Goal: Transaction & Acquisition: Purchase product/service

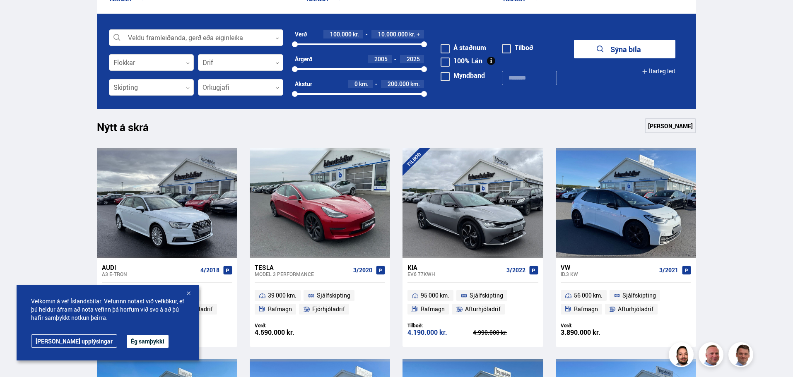
scroll to position [290, 0]
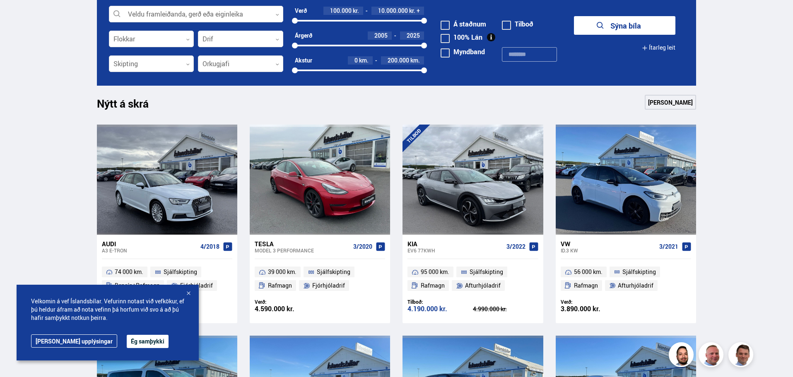
click at [127, 340] on button "Ég samþykki" at bounding box center [148, 341] width 42 height 13
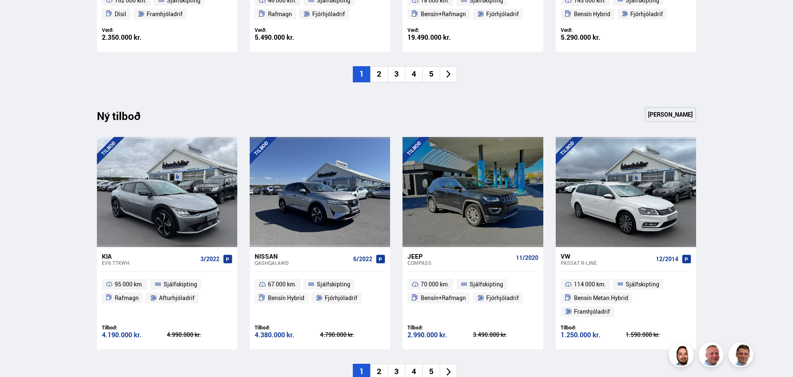
scroll to position [786, 0]
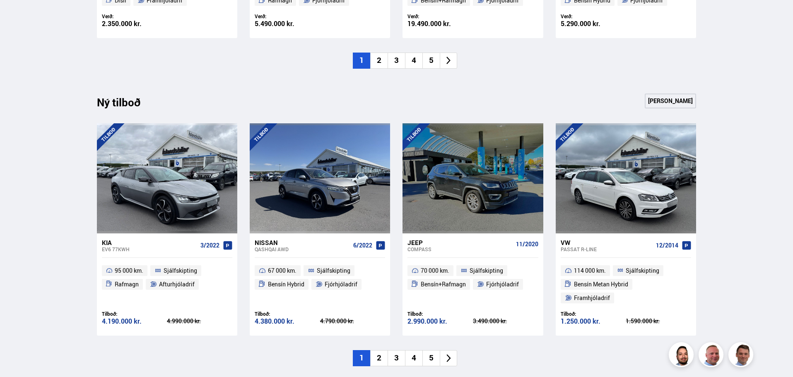
click at [377, 350] on li "2" at bounding box center [378, 358] width 17 height 16
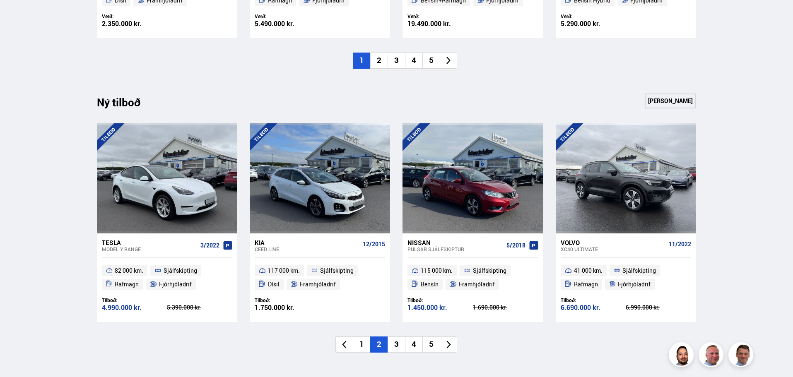
click at [396, 341] on li "3" at bounding box center [395, 344] width 17 height 16
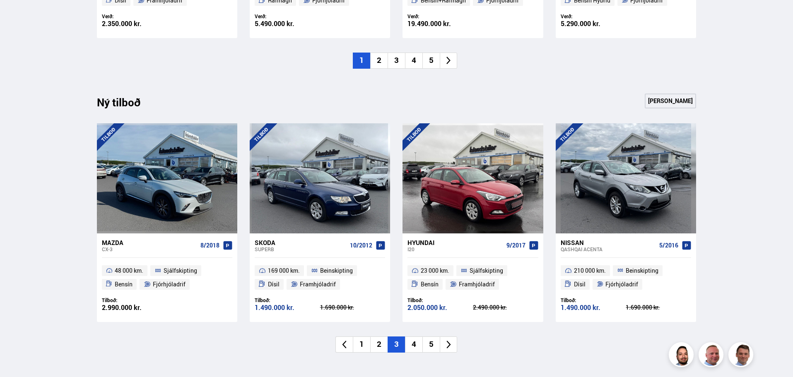
click at [414, 343] on li "4" at bounding box center [413, 344] width 17 height 16
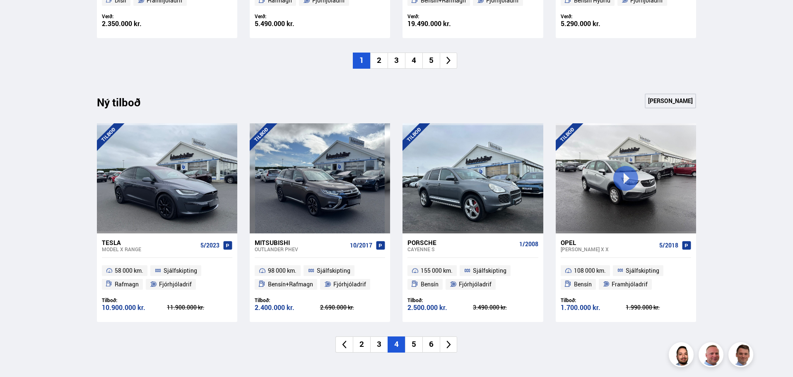
click at [414, 343] on li "5" at bounding box center [413, 344] width 17 height 16
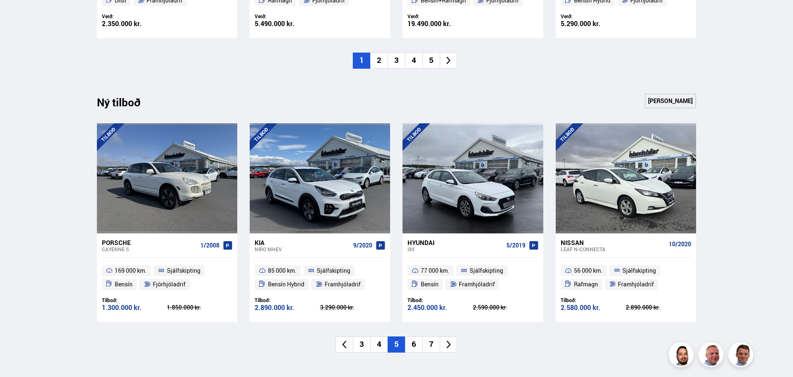
click at [414, 343] on li "6" at bounding box center [413, 344] width 17 height 16
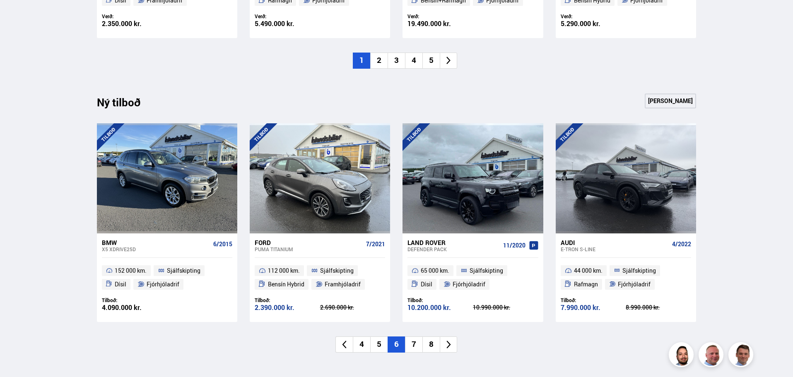
click at [414, 343] on li "7" at bounding box center [413, 344] width 17 height 16
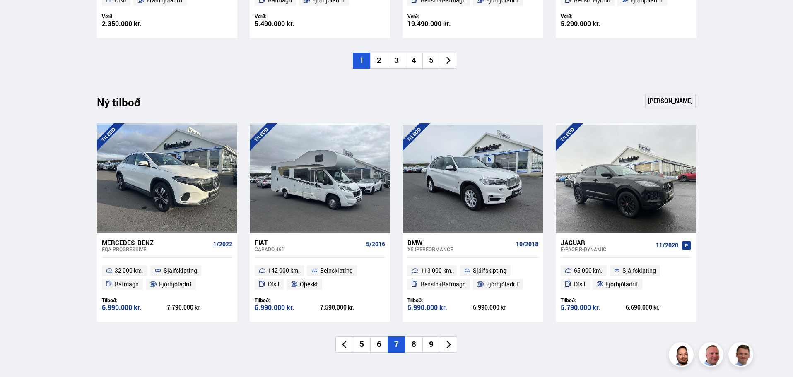
click at [414, 343] on li "8" at bounding box center [413, 344] width 17 height 16
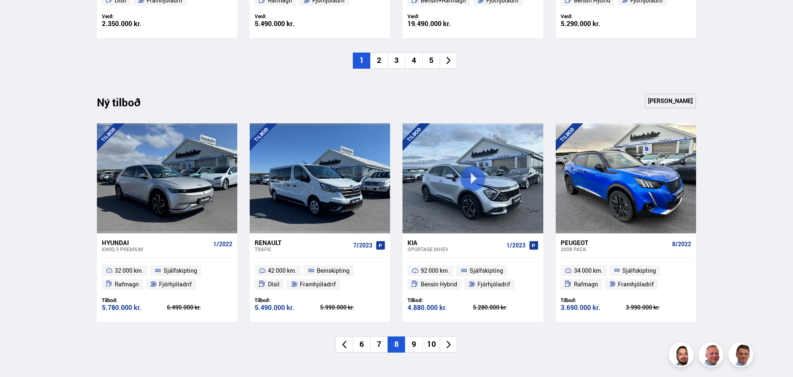
click at [414, 343] on li "9" at bounding box center [413, 344] width 17 height 16
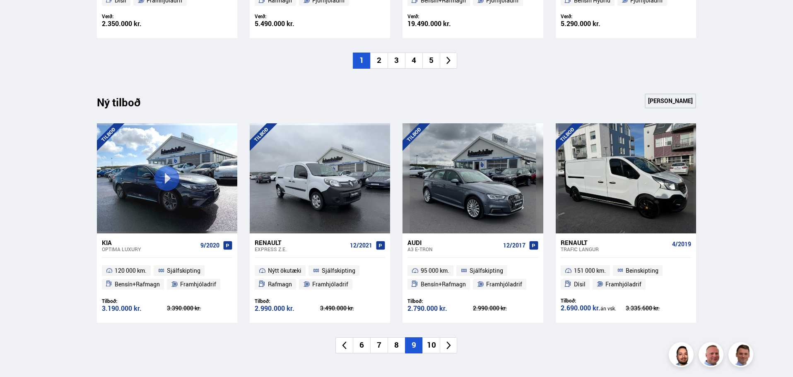
click at [414, 343] on li "9" at bounding box center [413, 345] width 17 height 16
click at [434, 346] on li "10" at bounding box center [430, 345] width 17 height 16
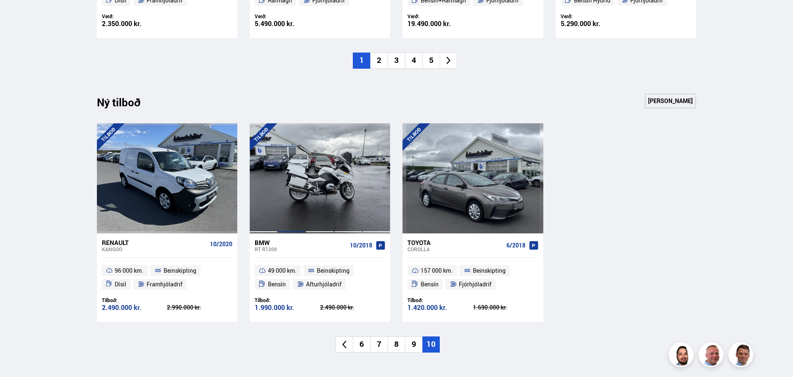
click at [293, 194] on div at bounding box center [291, 178] width 28 height 110
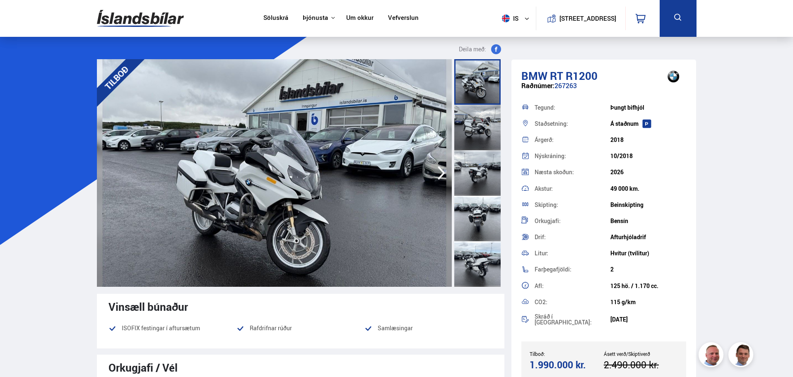
click at [477, 126] on div at bounding box center [477, 128] width 46 height 46
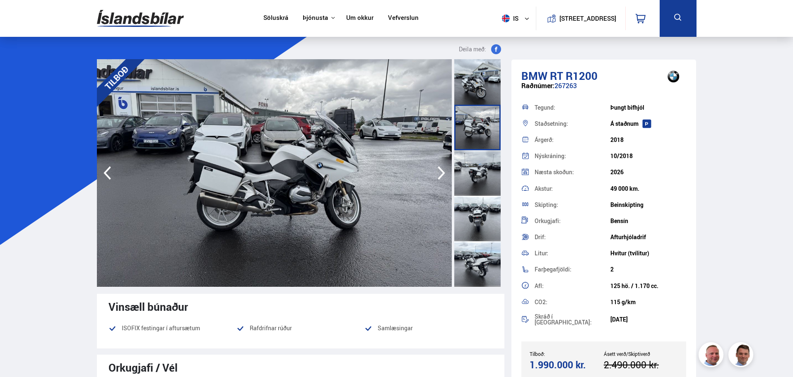
click at [483, 174] on div at bounding box center [477, 173] width 46 height 46
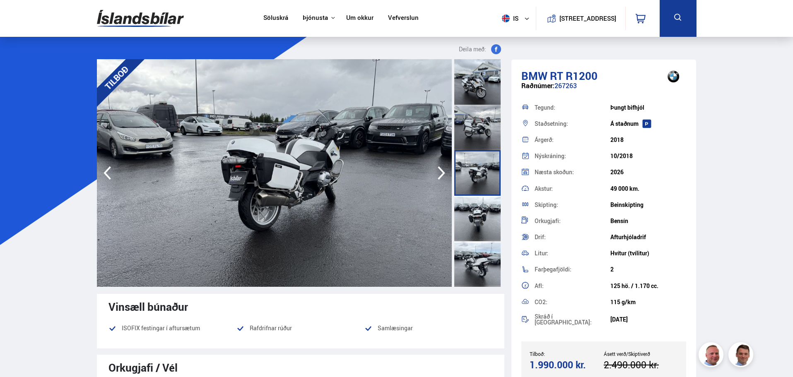
click at [480, 226] on div at bounding box center [477, 219] width 46 height 46
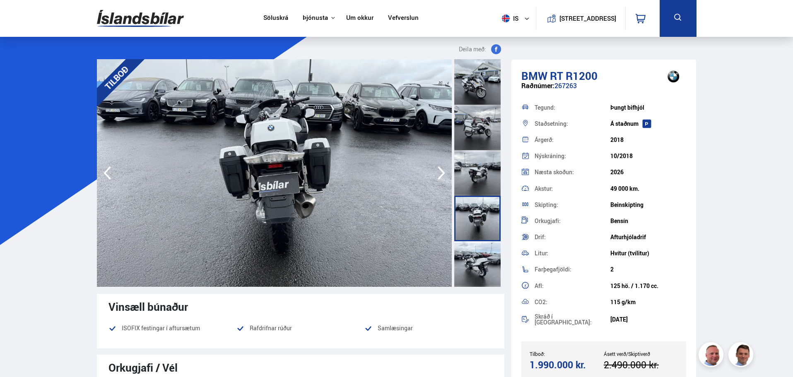
click at [471, 273] on div at bounding box center [477, 264] width 46 height 46
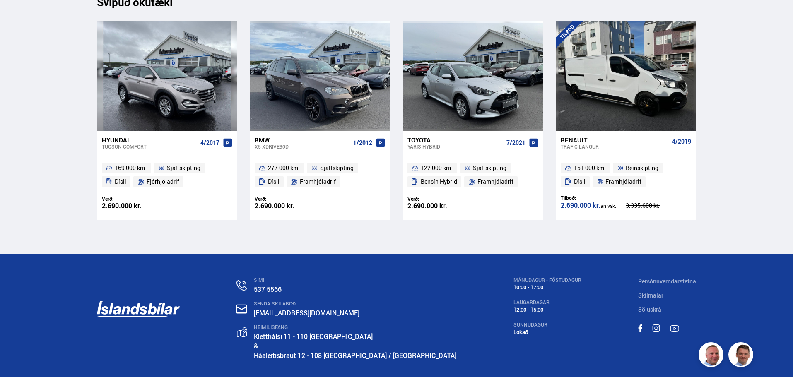
scroll to position [4691, 0]
